Goal: Use online tool/utility: Utilize a website feature to perform a specific function

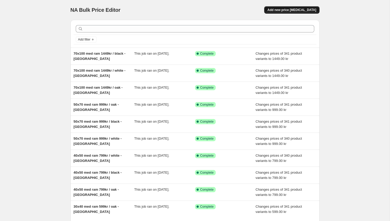
click at [304, 10] on span "Add new price [MEDICAL_DATA]" at bounding box center [291, 10] width 49 height 4
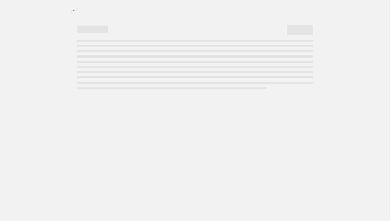
select select "percentage"
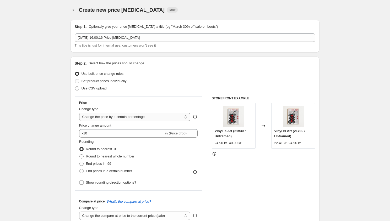
click at [108, 117] on select "Change the price to a certain amount Change the price by a certain amount Chang…" at bounding box center [134, 117] width 111 height 8
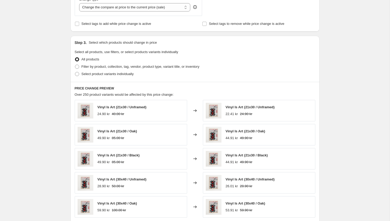
scroll to position [332, 0]
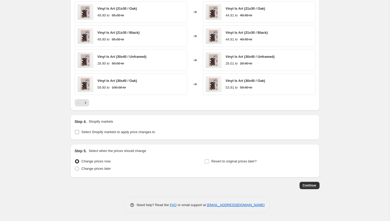
click at [77, 134] on input "Select Shopify markets to apply price changes to" at bounding box center [77, 132] width 4 height 4
checkbox input "true"
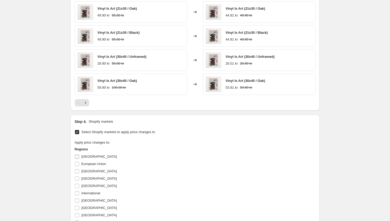
scroll to position [385, 0]
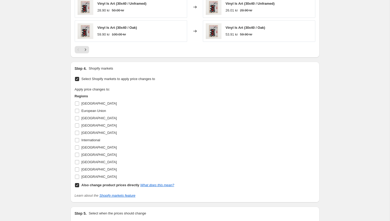
click at [77, 185] on input "Also change product prices directly What does this mean?" at bounding box center [77, 185] width 4 height 4
checkbox input "true"
click at [76, 169] on input "[GEOGRAPHIC_DATA]" at bounding box center [77, 170] width 4 height 4
checkbox input "true"
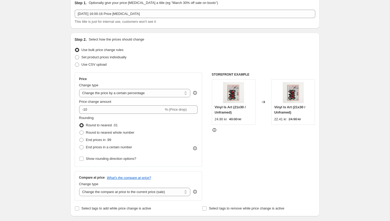
scroll to position [23, 0]
click at [124, 96] on select "Change the price to a certain amount Change the price by a certain amount Chang…" at bounding box center [134, 94] width 111 height 8
select select "to"
click at [79, 90] on select "Change the price to a certain amount Change the price by a certain amount Chang…" at bounding box center [134, 94] width 111 height 8
type input "80.00"
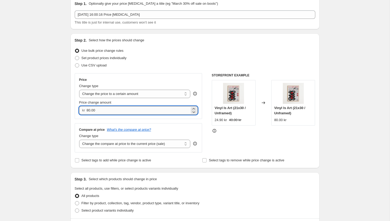
click at [112, 110] on input "80.00" at bounding box center [137, 110] width 103 height 8
click at [81, 113] on div "kr 80.00" at bounding box center [138, 110] width 119 height 8
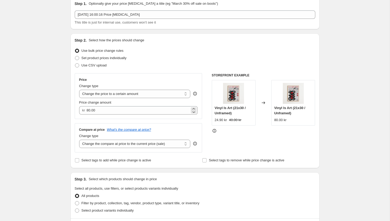
click at [83, 111] on span "kr" at bounding box center [83, 110] width 3 height 4
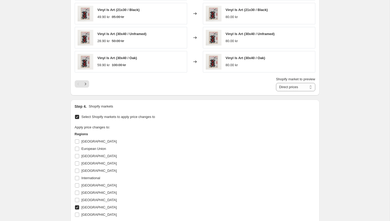
scroll to position [276, 0]
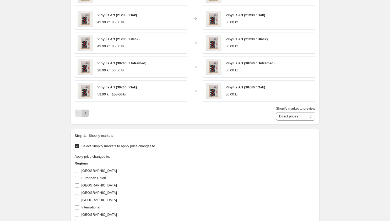
click at [85, 112] on icon "Next" at bounding box center [85, 113] width 5 height 5
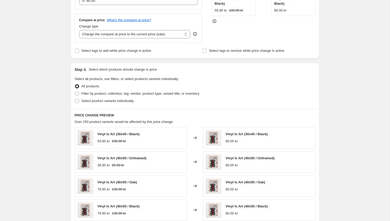
scroll to position [0, 0]
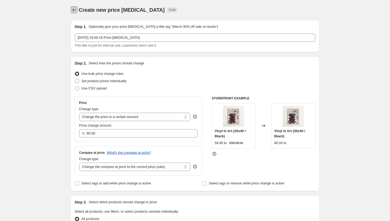
click at [76, 9] on icon "Price change jobs" at bounding box center [73, 9] width 5 height 5
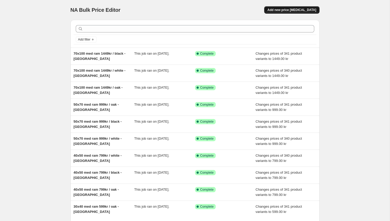
click at [304, 12] on span "Add new price [MEDICAL_DATA]" at bounding box center [291, 10] width 49 height 4
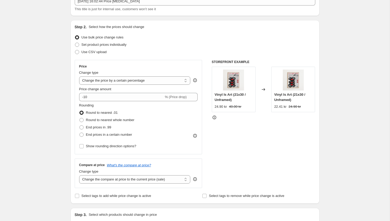
scroll to position [38, 0]
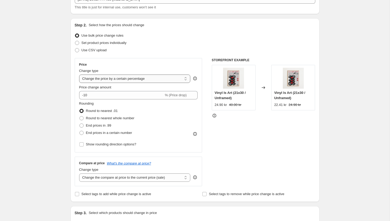
click at [115, 81] on select "Change the price to a certain amount Change the price by a certain amount Chang…" at bounding box center [134, 79] width 111 height 8
select select "to"
click at [79, 75] on select "Change the price to a certain amount Change the price by a certain amount Chang…" at bounding box center [134, 79] width 111 height 8
type input "80.00"
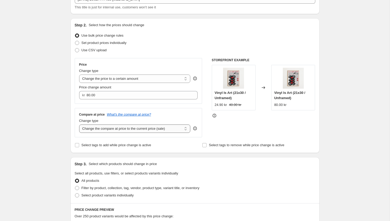
click at [144, 132] on select "Change the compare at price to the current price (sale) Change the compare at p…" at bounding box center [134, 129] width 111 height 8
select select "to"
click at [79, 125] on select "Change the compare at price to the current price (sale) Change the compare at p…" at bounding box center [134, 129] width 111 height 8
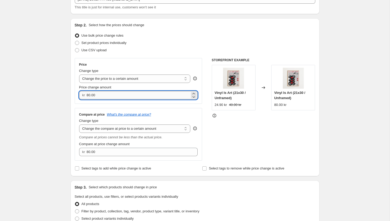
click at [139, 97] on input "80.00" at bounding box center [137, 95] width 103 height 8
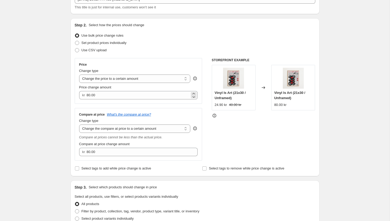
click at [84, 95] on span "kr" at bounding box center [83, 95] width 3 height 4
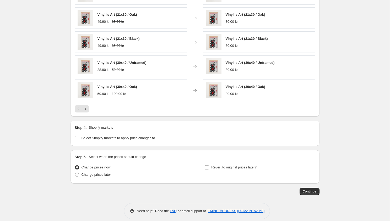
scroll to position [299, 0]
click at [114, 139] on span "Select Shopify markets to apply price changes to" at bounding box center [118, 139] width 74 height 4
click at [79, 139] on input "Select Shopify markets to apply price changes to" at bounding box center [77, 139] width 4 height 4
checkbox input "true"
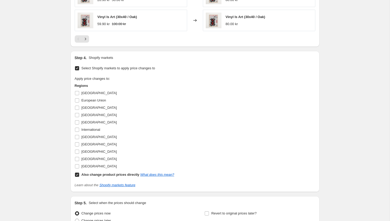
scroll to position [414, 0]
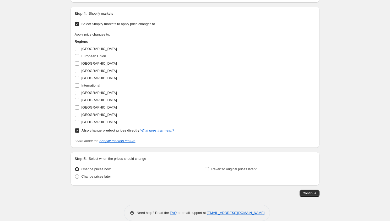
click at [77, 130] on input "Also change product prices directly What does this mean?" at bounding box center [77, 131] width 4 height 4
checkbox input "false"
click at [77, 114] on input "[GEOGRAPHIC_DATA]" at bounding box center [77, 115] width 4 height 4
checkbox input "true"
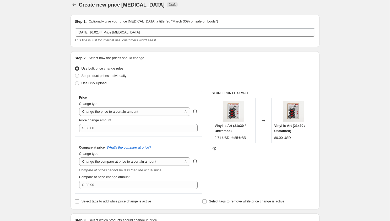
scroll to position [7, 0]
